Goal: Task Accomplishment & Management: Use online tool/utility

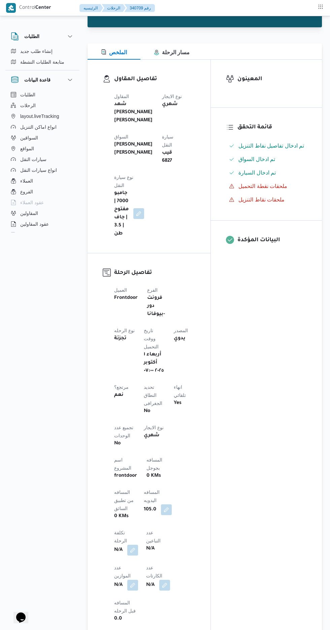
scroll to position [64, 0]
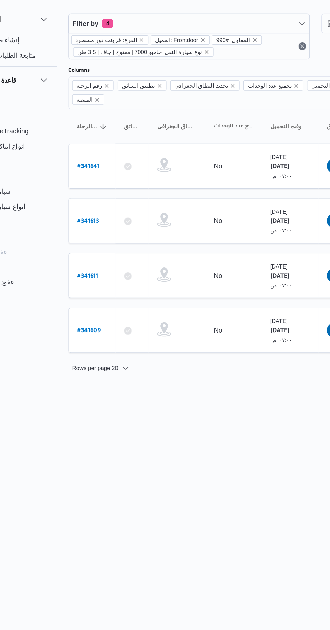
click at [184, 60] on icon "remove selected entity" at bounding box center [186, 60] width 4 height 4
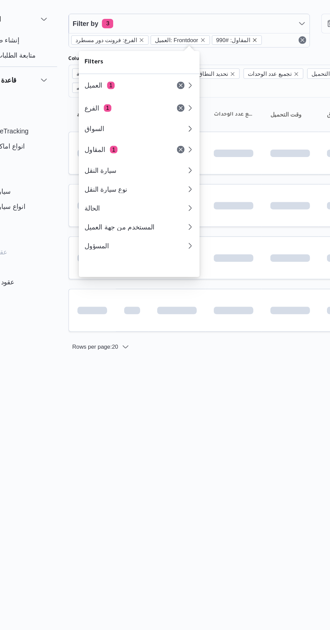
click at [219, 51] on icon "remove selected entity" at bounding box center [221, 51] width 4 height 4
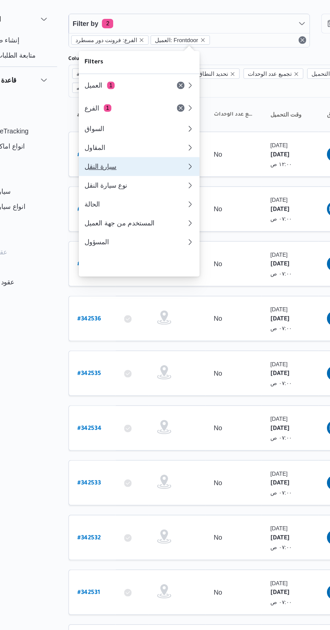
click at [108, 144] on div "سيارة النقل" at bounding box center [135, 141] width 73 height 5
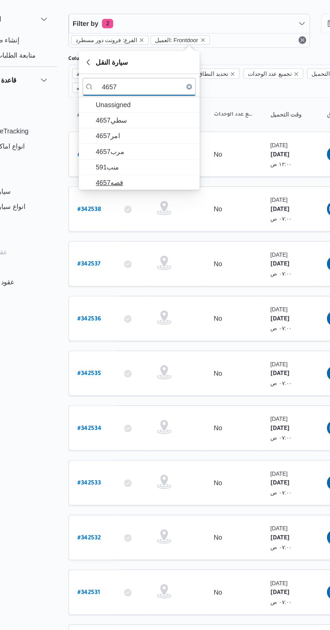
type input "4657"
click at [122, 154] on span "قصه4657" at bounding box center [142, 153] width 70 height 8
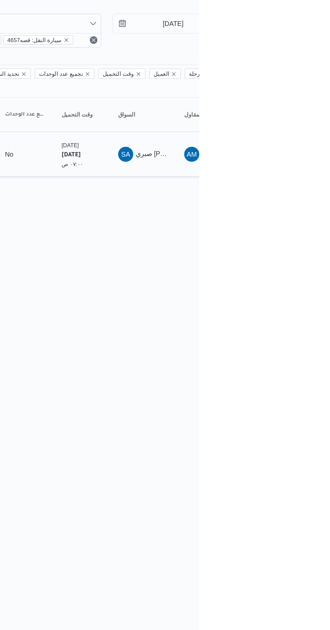
click at [305, 130] on span "صبري ايمن صبري عبدالسيد" at bounding box center [311, 132] width 52 height 5
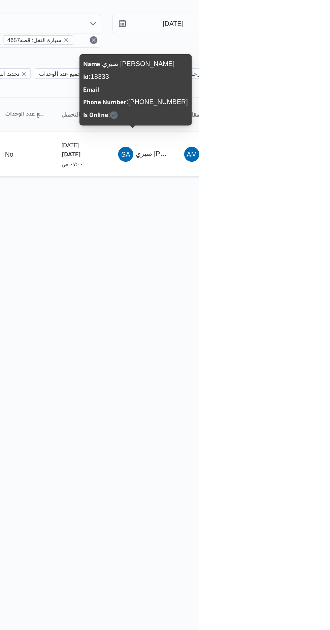
click at [330, 472] on html "Control Center الرئيسيه الرحلات English عربي Dark mode Logout الطلبات إنشاء طلب…" at bounding box center [165, 315] width 330 height 630
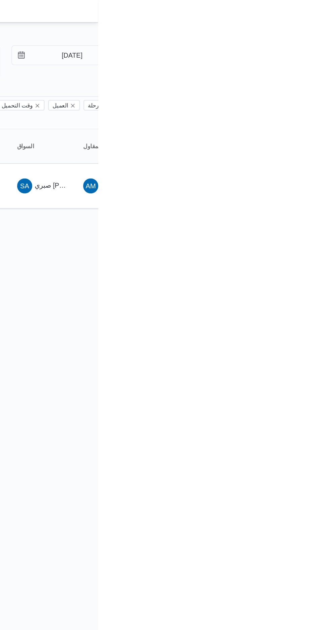
type input "12/10/2025"
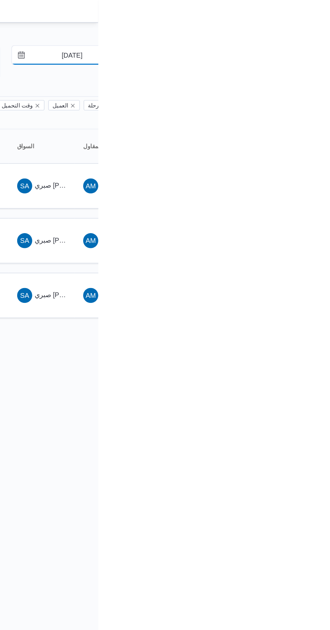
click at [300, 39] on input "9/10/2025" at bounding box center [307, 39] width 77 height 13
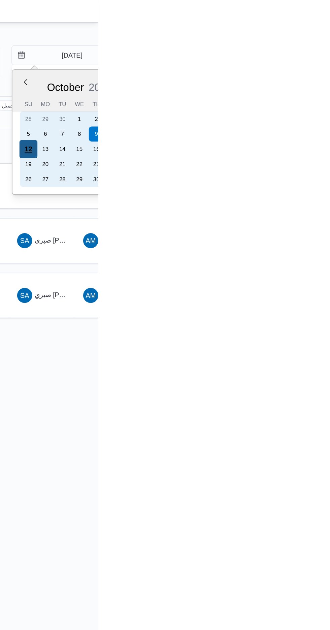
click at [280, 106] on div "12" at bounding box center [280, 106] width 13 height 13
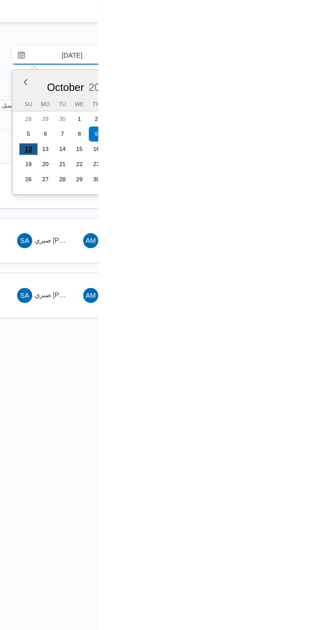
type input "12/10/2025"
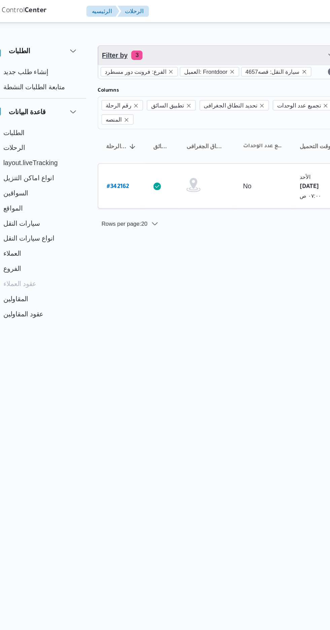
click at [118, 37] on span "Filter by 3" at bounding box center [174, 39] width 172 height 13
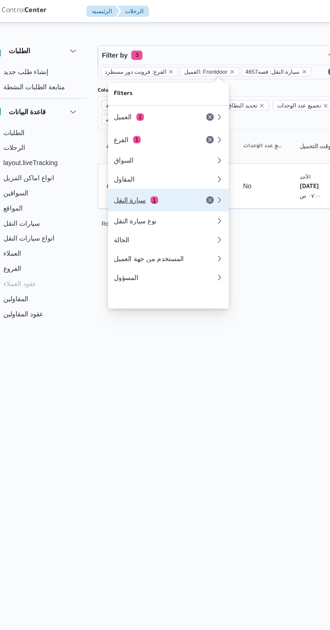
click at [112, 146] on div "سيارة النقل 1" at bounding box center [127, 142] width 57 height 5
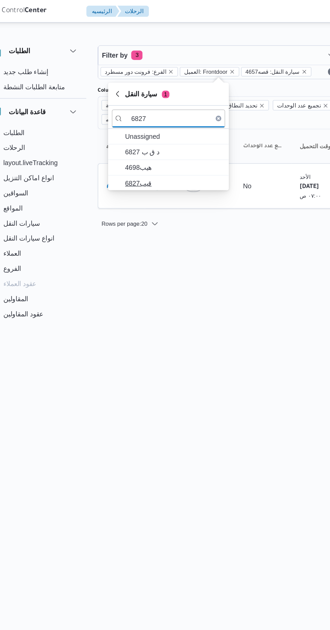
type input "6827"
click at [139, 128] on span "قيب6827" at bounding box center [142, 131] width 70 height 8
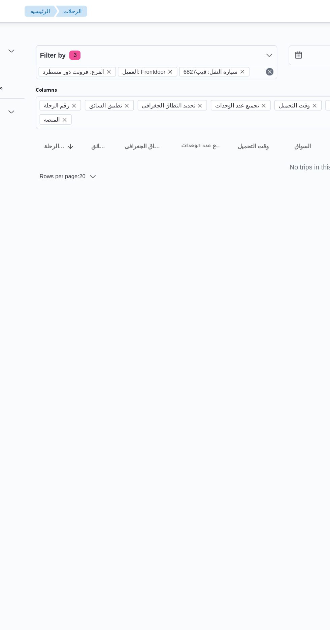
click at [182, 51] on icon "remove selected entity" at bounding box center [183, 51] width 3 height 3
click at [178, 336] on html "Control Center الرئيسيه الرحلات English عربي Dark mode Logout الطلبات إنشاء طلب…" at bounding box center [165, 315] width 330 height 630
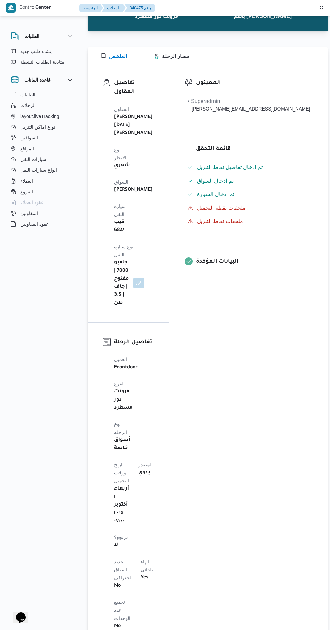
scroll to position [62, 0]
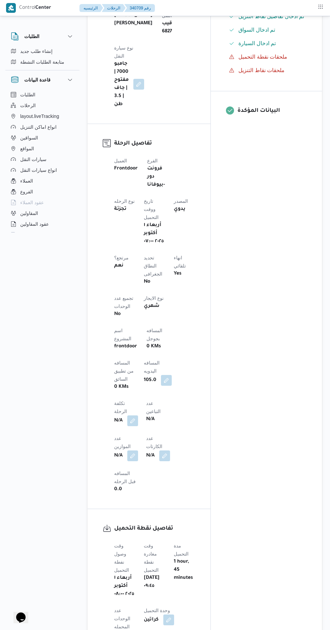
scroll to position [194, 0]
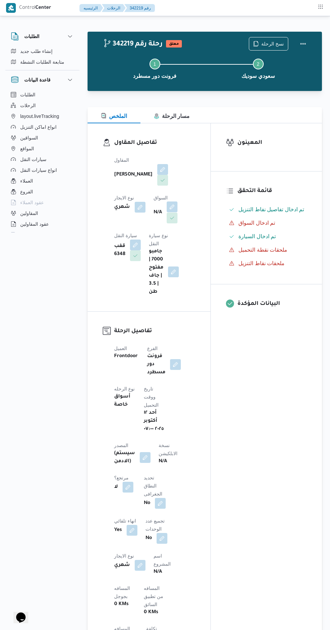
click at [167, 212] on button "button" at bounding box center [172, 207] width 11 height 11
click at [91, 257] on input "اختار السواق" at bounding box center [91, 256] width 1 height 8
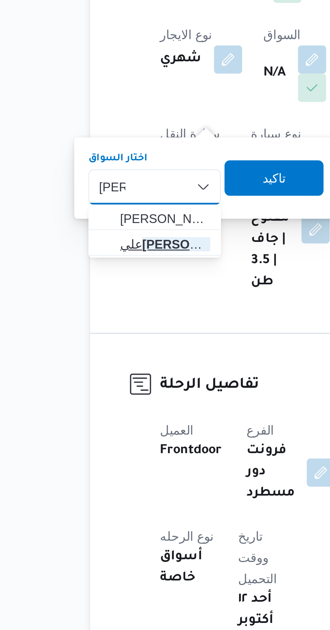
type input "[PERSON_NAME]"
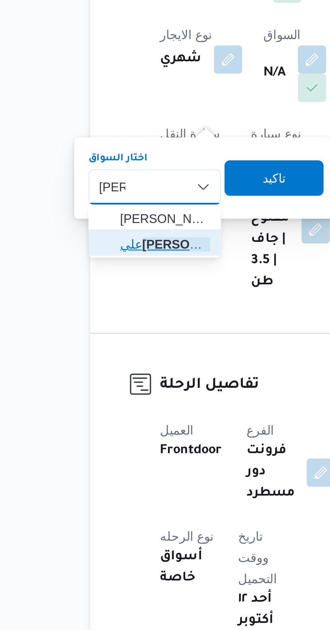
click at [113, 279] on span "[PERSON_NAME]" at bounding box center [116, 278] width 34 height 8
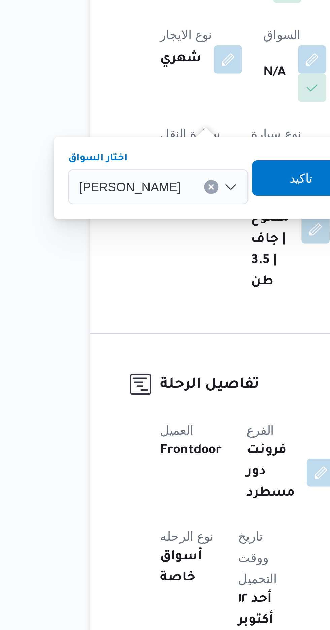
click at [109, 255] on span "[PERSON_NAME]" at bounding box center [102, 255] width 39 height 7
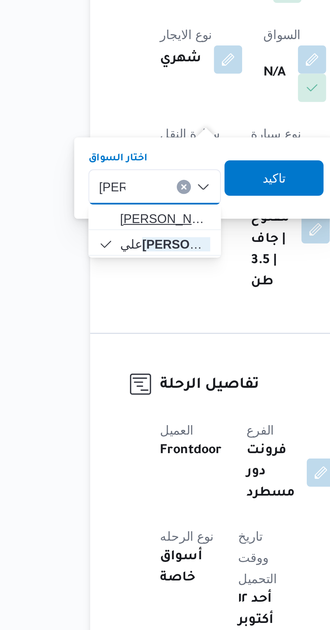
type input "[PERSON_NAME]"
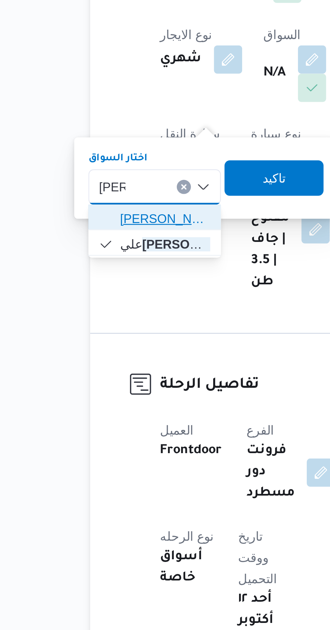
click at [109, 268] on span "[PERSON_NAME] علي [PERSON_NAME]" at bounding box center [116, 268] width 34 height 8
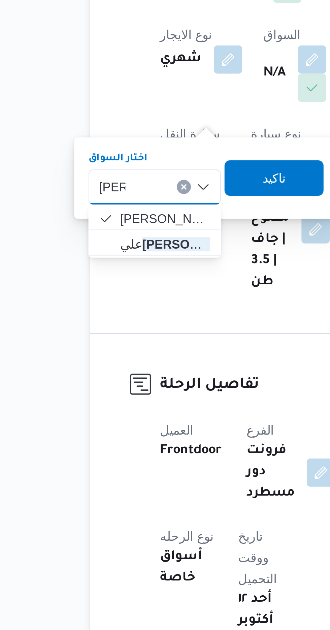
type input "[PERSON_NAME]"
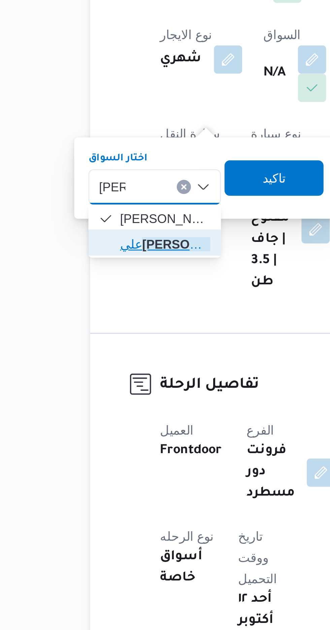
click at [110, 278] on span "[PERSON_NAME]" at bounding box center [116, 278] width 34 height 8
